Goal: Information Seeking & Learning: Learn about a topic

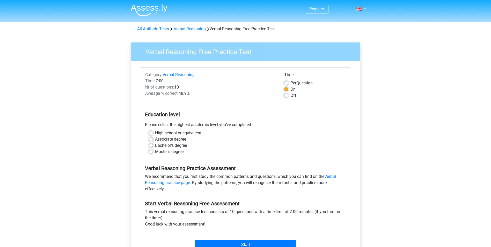
click at [155, 153] on label "Master's degree" at bounding box center [169, 152] width 28 height 6
click at [150, 153] on input "Master's degree" at bounding box center [151, 151] width 4 height 5
radio input "true"
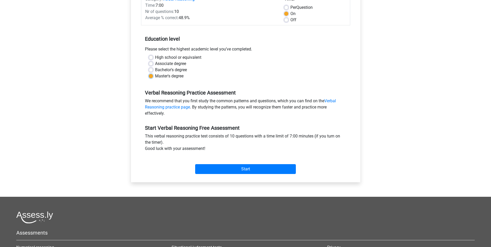
scroll to position [78, 0]
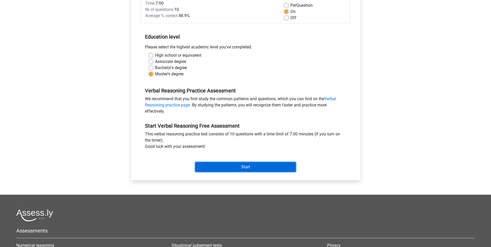
click at [248, 168] on input "Start" at bounding box center [245, 167] width 101 height 10
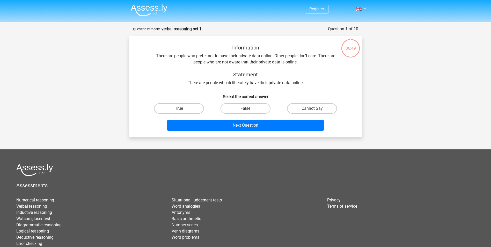
click at [244, 108] on label "False" at bounding box center [245, 108] width 50 height 10
click at [245, 108] on input "False" at bounding box center [246, 109] width 3 height 3
radio input "true"
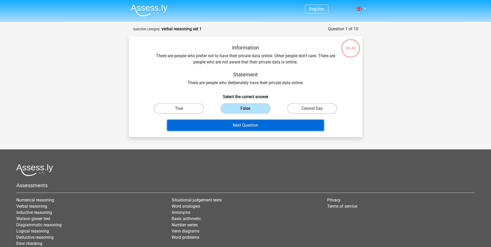
click at [241, 124] on button "Next Question" at bounding box center [245, 125] width 157 height 11
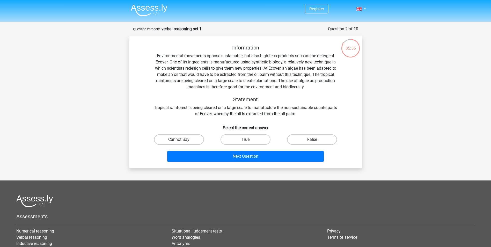
click at [317, 136] on label "False" at bounding box center [312, 139] width 50 height 10
click at [315, 139] on input "False" at bounding box center [313, 140] width 3 height 3
radio input "true"
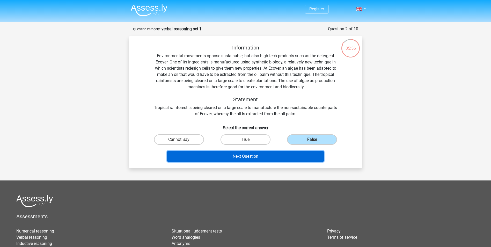
click at [288, 154] on button "Next Question" at bounding box center [245, 156] width 157 height 11
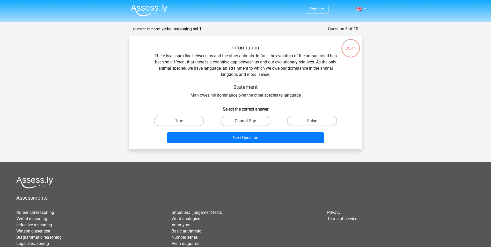
click at [323, 120] on label "False" at bounding box center [312, 121] width 50 height 10
click at [315, 121] on input "False" at bounding box center [313, 122] width 3 height 3
radio input "true"
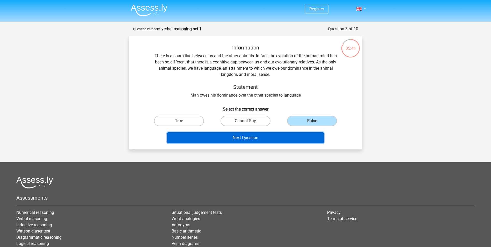
click at [278, 135] on button "Next Question" at bounding box center [245, 137] width 157 height 11
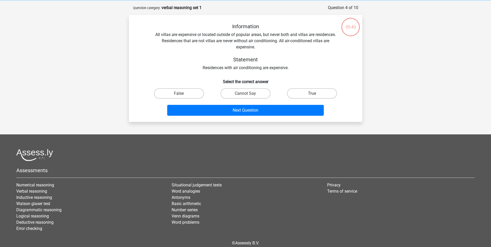
scroll to position [26, 0]
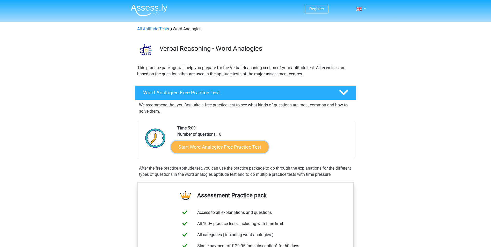
click at [252, 144] on link "Start Word Analogies Free Practice Test" at bounding box center [220, 146] width 98 height 12
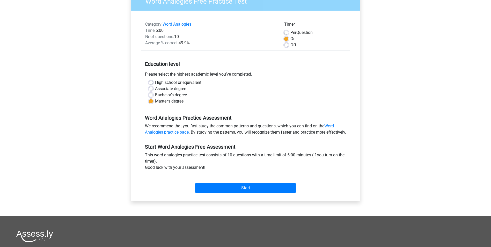
scroll to position [52, 0]
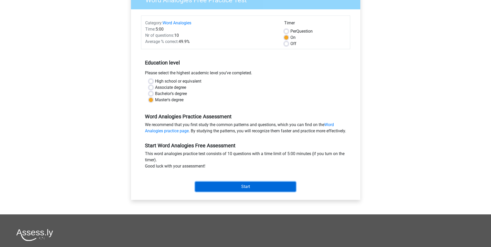
click at [248, 190] on input "Start" at bounding box center [245, 187] width 101 height 10
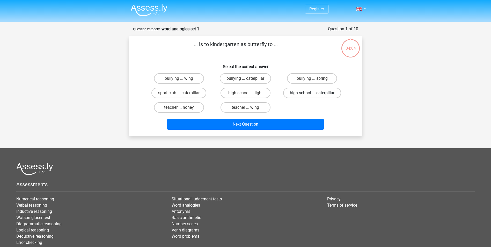
click at [300, 95] on label "high school ... caterpillar" at bounding box center [312, 93] width 58 height 10
click at [312, 95] on input "high school ... caterpillar" at bounding box center [313, 94] width 3 height 3
radio input "true"
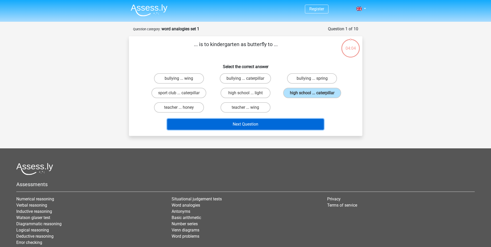
click at [275, 122] on button "Next Question" at bounding box center [245, 124] width 157 height 11
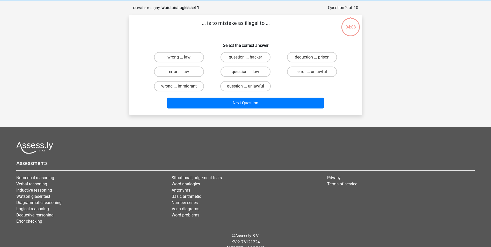
scroll to position [26, 0]
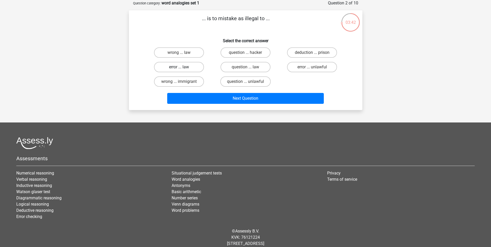
click at [196, 65] on label "error ... law" at bounding box center [179, 67] width 50 height 10
click at [182, 67] on input "error ... law" at bounding box center [180, 68] width 3 height 3
radio input "true"
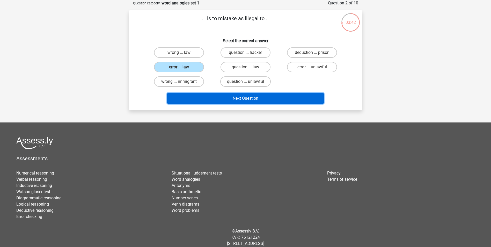
click at [218, 98] on button "Next Question" at bounding box center [245, 98] width 157 height 11
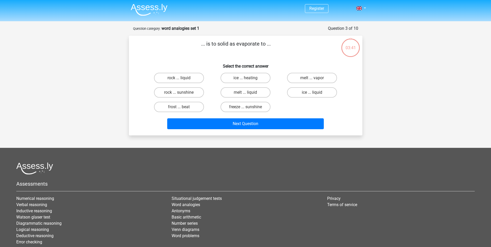
scroll to position [0, 0]
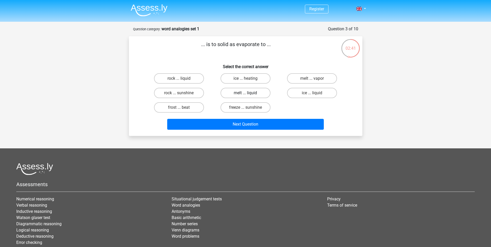
click at [251, 94] on label "melt ... liquid" at bounding box center [245, 93] width 50 height 10
click at [249, 94] on input "melt ... liquid" at bounding box center [246, 94] width 3 height 3
radio input "true"
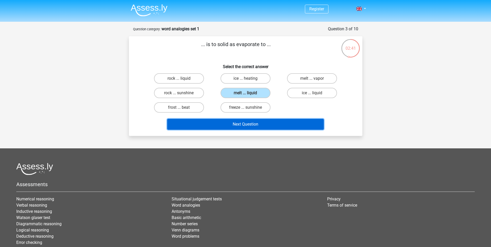
click at [256, 123] on button "Next Question" at bounding box center [245, 124] width 157 height 11
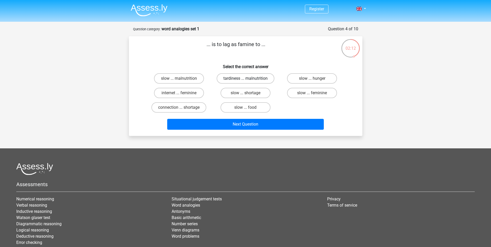
click at [249, 78] on label "tardiness ... malnutrition" at bounding box center [246, 78] width 58 height 10
click at [249, 78] on input "tardiness ... malnutrition" at bounding box center [246, 79] width 3 height 3
radio input "true"
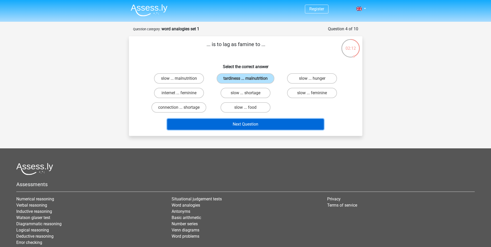
click at [262, 119] on button "Next Question" at bounding box center [245, 124] width 157 height 11
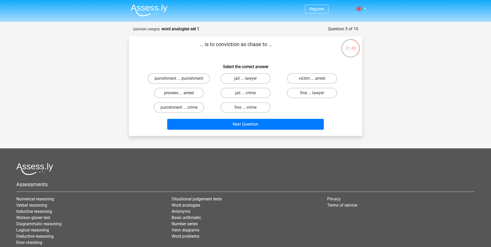
click at [189, 93] on label "process ... arrest" at bounding box center [179, 93] width 50 height 10
click at [182, 93] on input "process ... arrest" at bounding box center [180, 94] width 3 height 3
radio input "true"
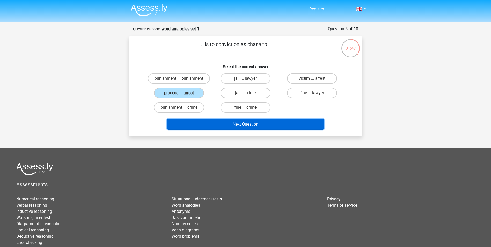
click at [239, 127] on button "Next Question" at bounding box center [245, 124] width 157 height 11
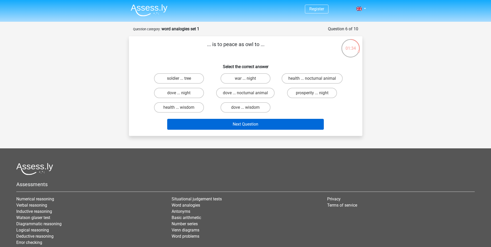
drag, startPoint x: 236, startPoint y: 109, endPoint x: 239, endPoint y: 120, distance: 10.9
click at [236, 109] on label "dove ... wisdom" at bounding box center [245, 107] width 50 height 10
click at [245, 109] on input "dove ... wisdom" at bounding box center [246, 108] width 3 height 3
radio input "true"
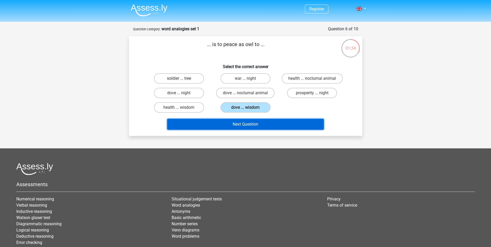
click at [241, 125] on button "Next Question" at bounding box center [245, 124] width 157 height 11
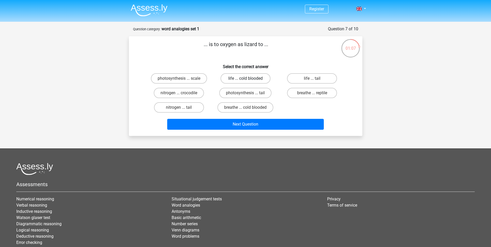
click at [242, 76] on label "life ... cold blooded" at bounding box center [245, 78] width 50 height 10
click at [245, 78] on input "life ... cold blooded" at bounding box center [246, 79] width 3 height 3
radio input "true"
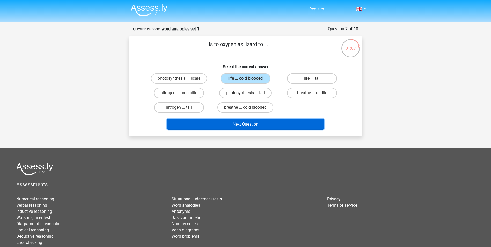
click at [264, 125] on button "Next Question" at bounding box center [245, 124] width 157 height 11
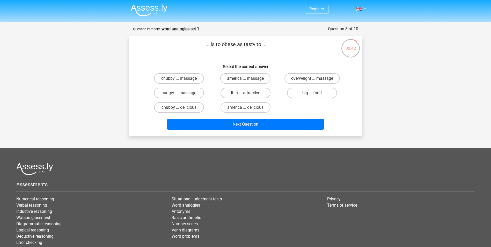
click at [314, 96] on input "big ... food" at bounding box center [313, 94] width 3 height 3
radio input "true"
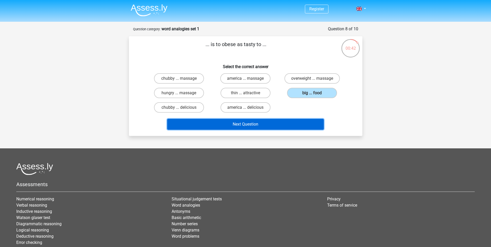
click at [298, 124] on button "Next Question" at bounding box center [245, 124] width 157 height 11
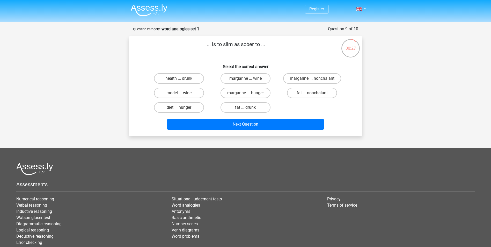
drag, startPoint x: 191, startPoint y: 90, endPoint x: 207, endPoint y: 104, distance: 21.1
click at [191, 91] on label "model ... wine" at bounding box center [179, 93] width 50 height 10
click at [182, 93] on input "model ... wine" at bounding box center [180, 94] width 3 height 3
radio input "true"
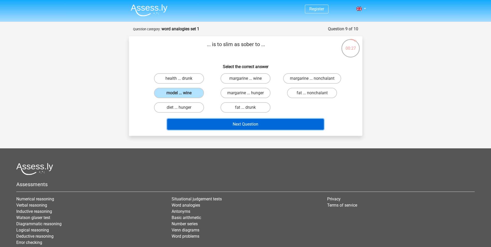
click at [214, 122] on button "Next Question" at bounding box center [245, 124] width 157 height 11
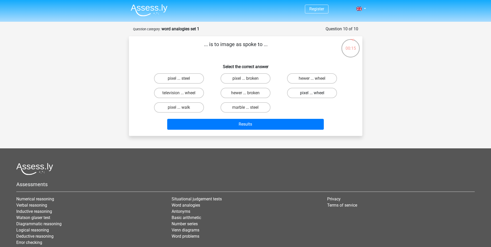
click at [318, 95] on label "pixel ... wheel" at bounding box center [312, 93] width 50 height 10
click at [315, 95] on input "pixel ... wheel" at bounding box center [313, 94] width 3 height 3
radio input "true"
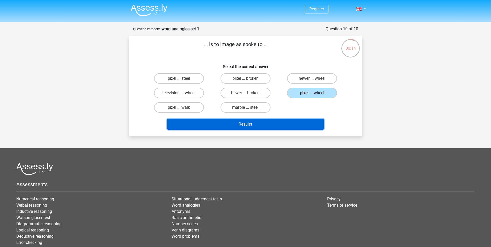
click at [305, 124] on button "Results" at bounding box center [245, 124] width 157 height 11
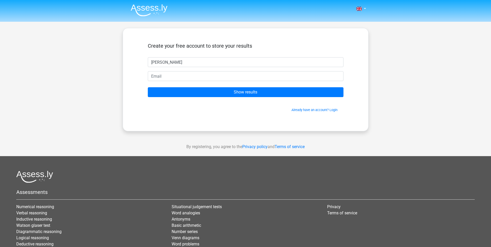
type input "[PERSON_NAME]"
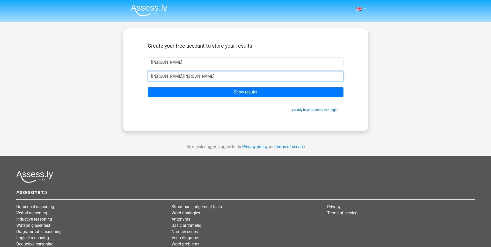
click at [246, 77] on input "boris.boris" at bounding box center [246, 76] width 196 height 10
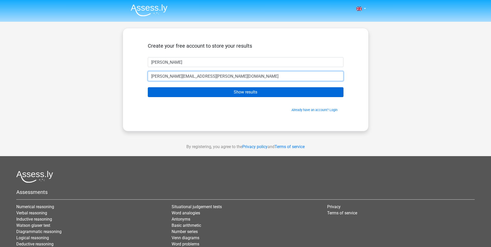
type input "[PERSON_NAME][EMAIL_ADDRESS][PERSON_NAME][DOMAIN_NAME]"
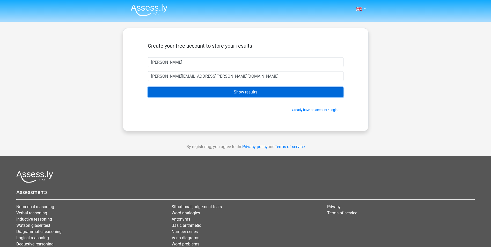
click at [263, 92] on input "Show results" at bounding box center [246, 92] width 196 height 10
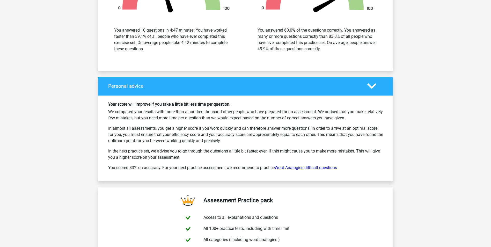
scroll to position [647, 0]
